Goal: Register for event/course

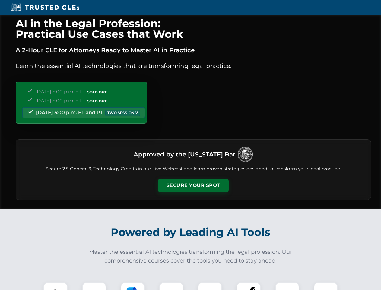
click at [193, 185] on button "Secure Your Spot" at bounding box center [193, 185] width 71 height 14
click at [56, 286] on img at bounding box center [56, 294] width 18 height 18
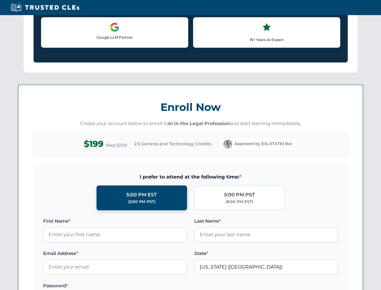
click at [133, 286] on label "Password *" at bounding box center [115, 285] width 144 height 7
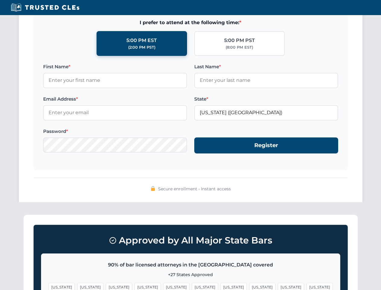
click at [278, 286] on span "[US_STATE]" at bounding box center [291, 287] width 26 height 9
